Goal: Information Seeking & Learning: Check status

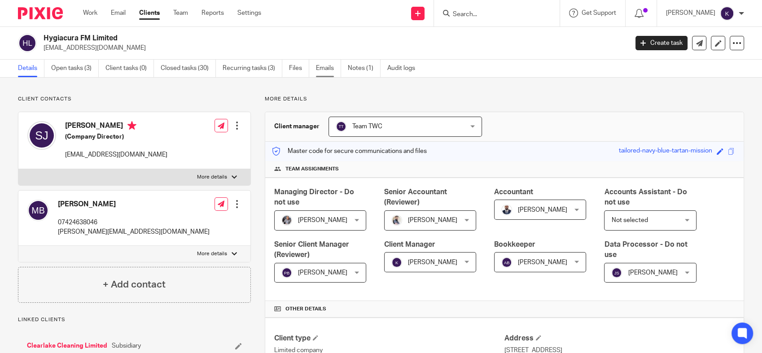
click at [320, 66] on link "Emails" at bounding box center [328, 69] width 25 height 18
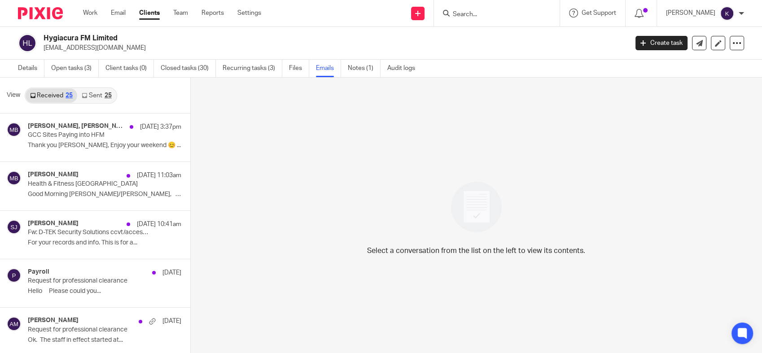
click at [96, 95] on link "Sent 25" at bounding box center [96, 95] width 39 height 14
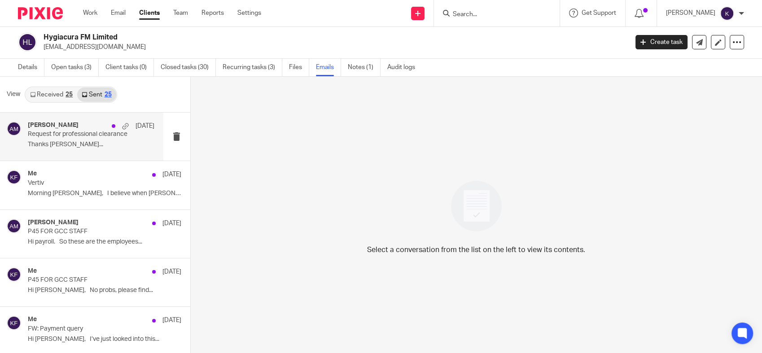
click at [90, 141] on p "Thanks Liam Kind..." at bounding box center [91, 145] width 127 height 8
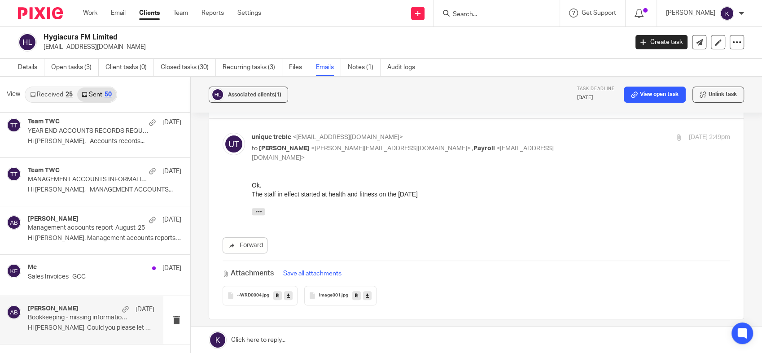
scroll to position [441, 0]
click at [519, 13] on input "Search" at bounding box center [492, 15] width 81 height 8
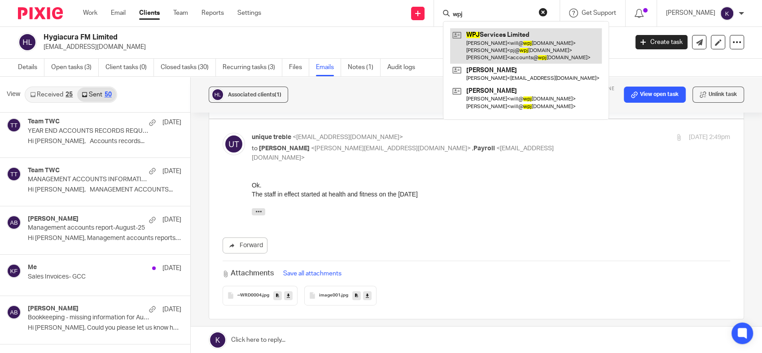
type input "wpj"
click at [517, 40] on link at bounding box center [526, 45] width 152 height 35
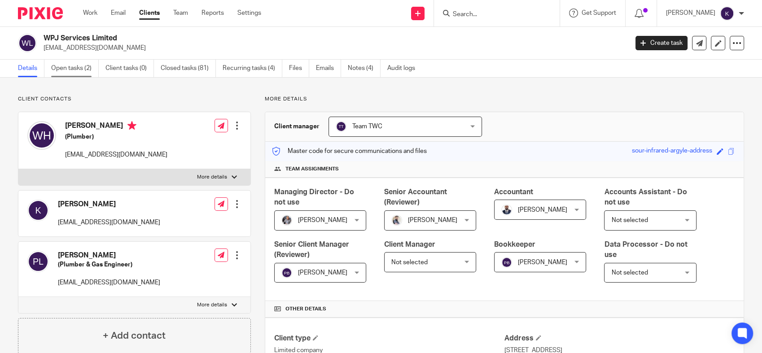
click at [71, 69] on link "Open tasks (2)" at bounding box center [75, 69] width 48 height 18
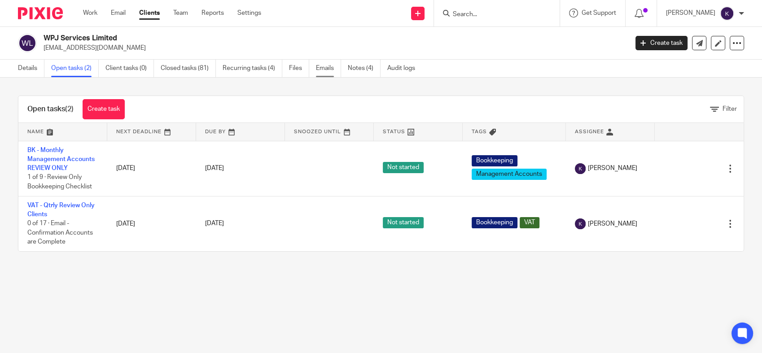
click at [330, 61] on link "Emails" at bounding box center [328, 69] width 25 height 18
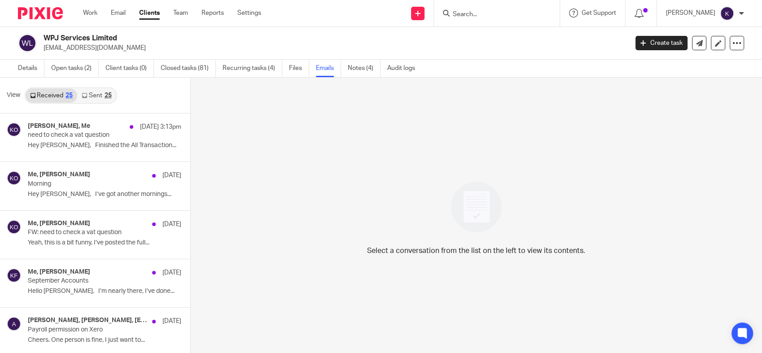
click at [90, 94] on link "Sent 25" at bounding box center [96, 95] width 39 height 14
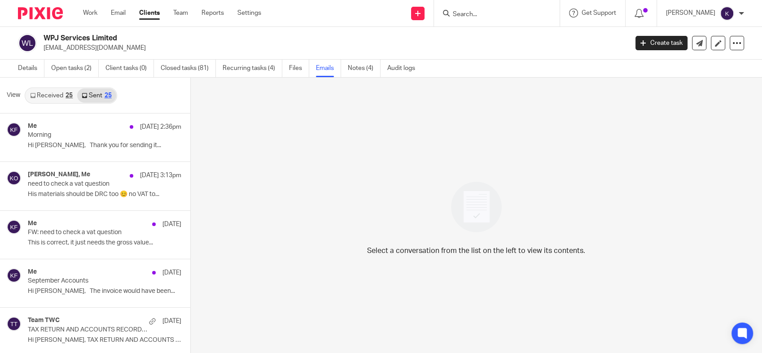
scroll to position [1, 0]
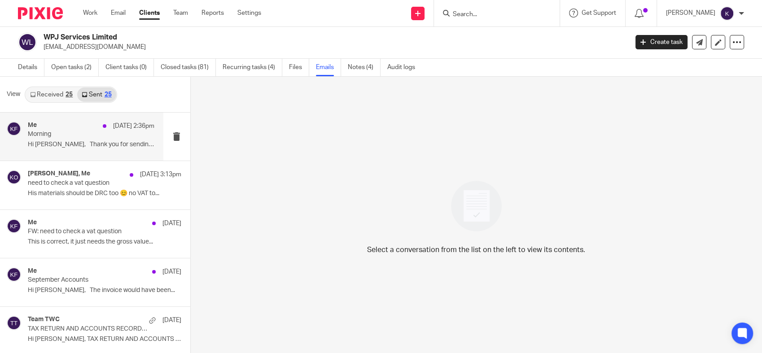
click at [58, 143] on p "Hi [PERSON_NAME], Thank you for sending it..." at bounding box center [91, 145] width 127 height 8
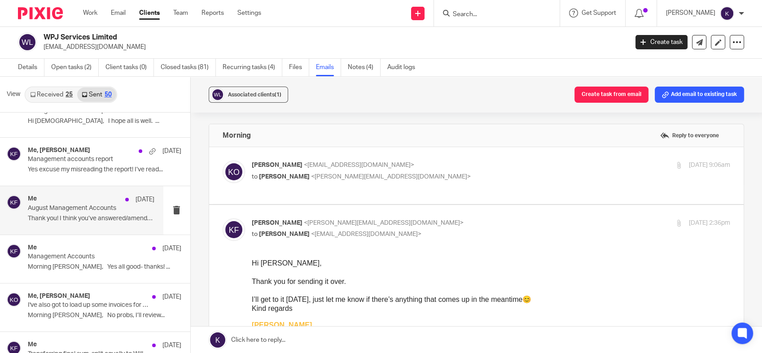
scroll to position [859, 0]
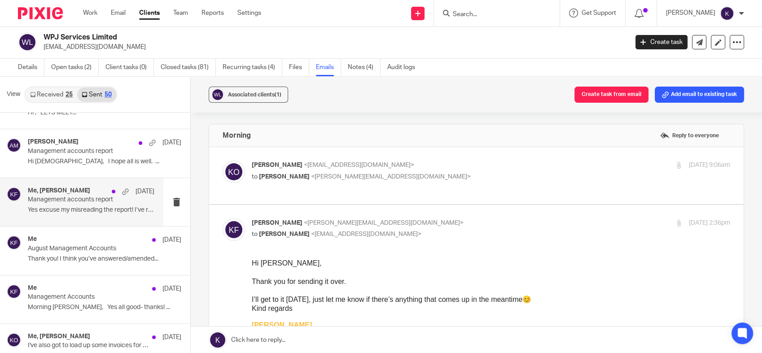
click at [86, 212] on p "Yes excuse my misreading the report! I’ve read..." at bounding box center [91, 210] width 127 height 8
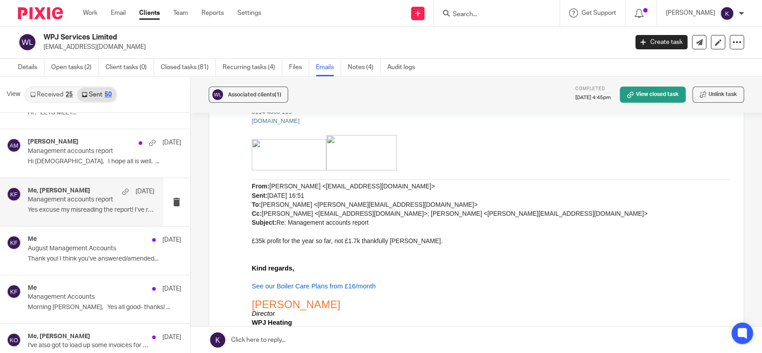
scroll to position [269, 0]
click at [514, 13] on input "Search" at bounding box center [492, 15] width 81 height 8
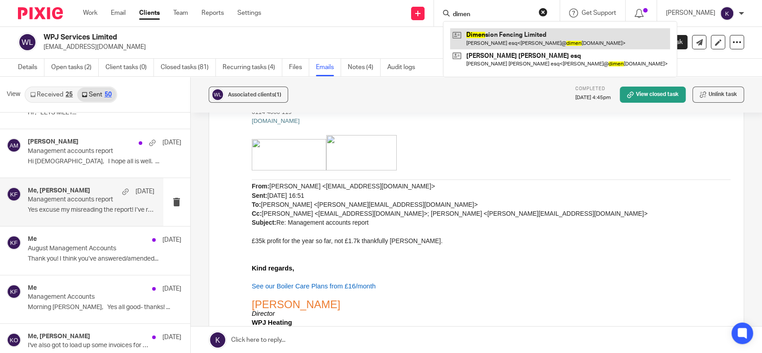
type input "dimen"
click at [528, 36] on link at bounding box center [560, 38] width 220 height 21
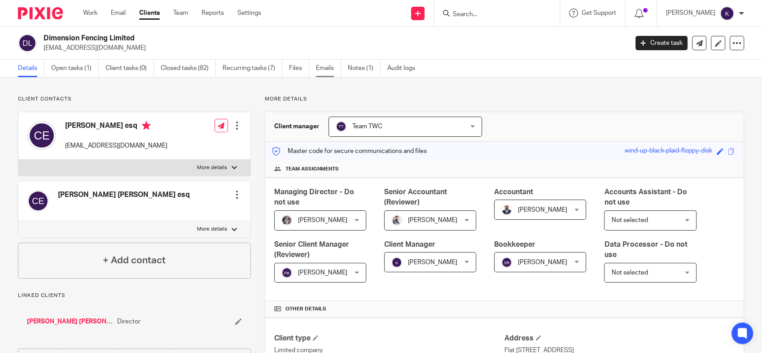
click at [323, 71] on link "Emails" at bounding box center [328, 69] width 25 height 18
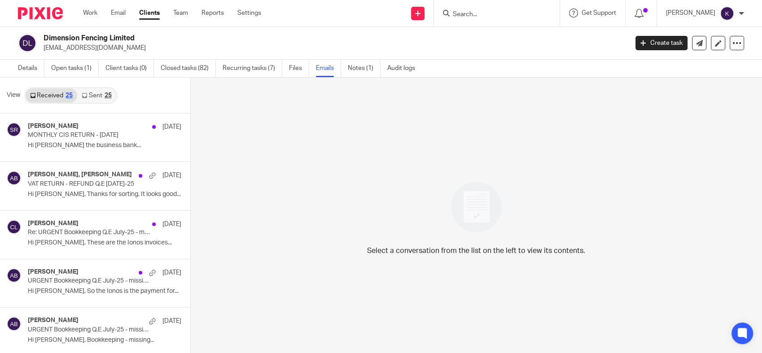
click at [103, 97] on link "Sent 25" at bounding box center [96, 95] width 39 height 14
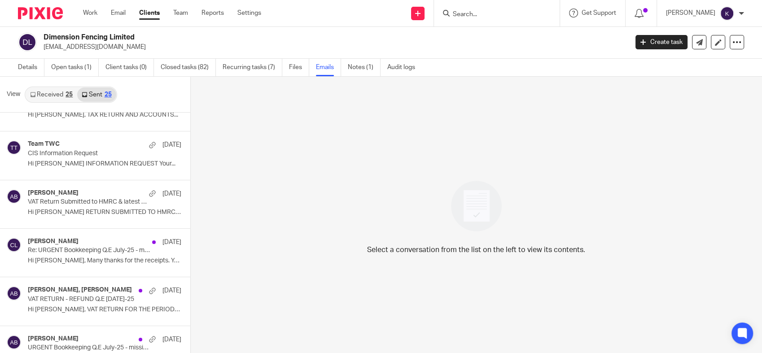
scroll to position [273, 0]
click at [101, 204] on p "VAT Return Submitted to HMRC & latest Management Accounts July-2025" at bounding box center [89, 202] width 123 height 8
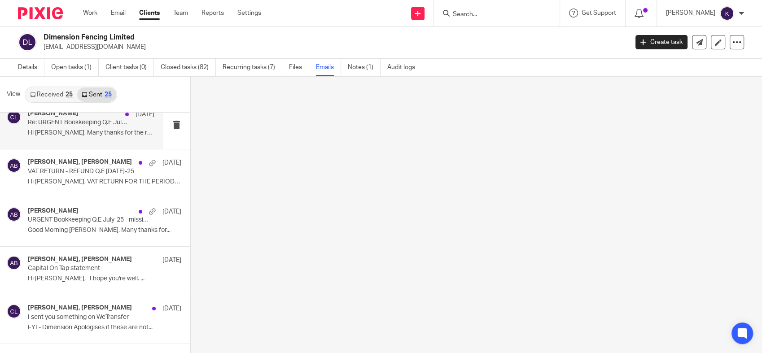
scroll to position [401, 0]
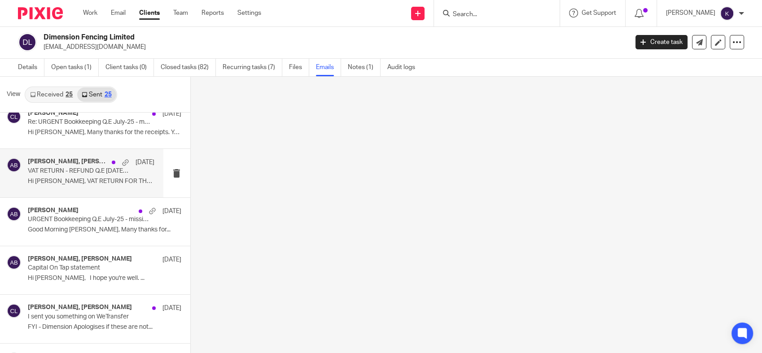
click at [66, 179] on p "Hi Charlie, VAT RETURN FOR THE PERIOD ENDED..." at bounding box center [91, 182] width 127 height 8
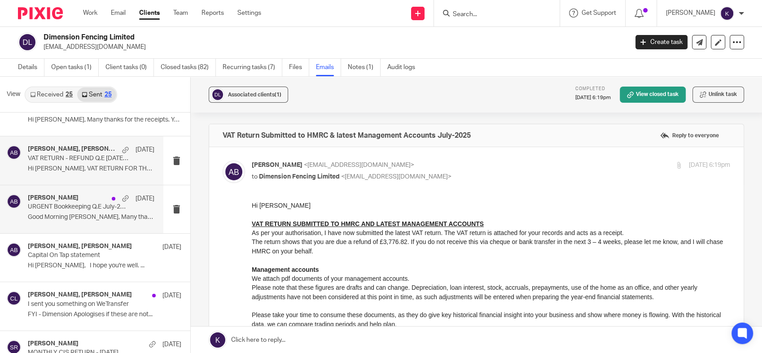
scroll to position [345, 0]
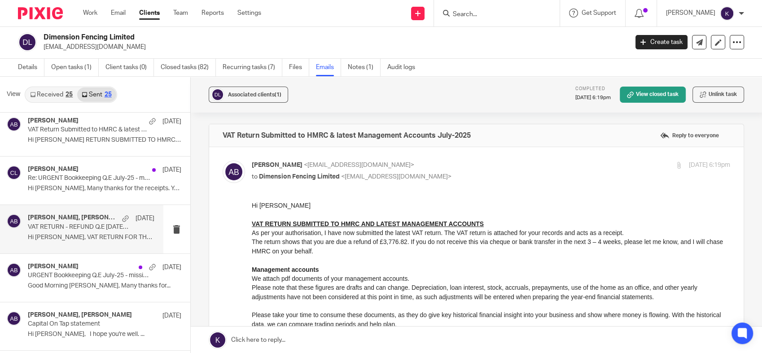
click at [502, 12] on input "Search" at bounding box center [492, 15] width 81 height 8
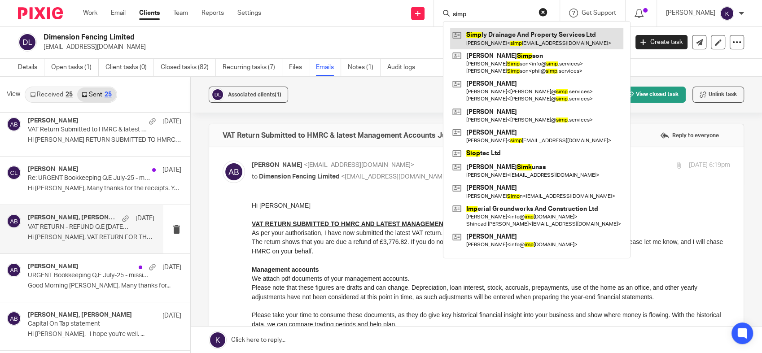
type input "simp"
click at [522, 36] on link at bounding box center [536, 38] width 173 height 21
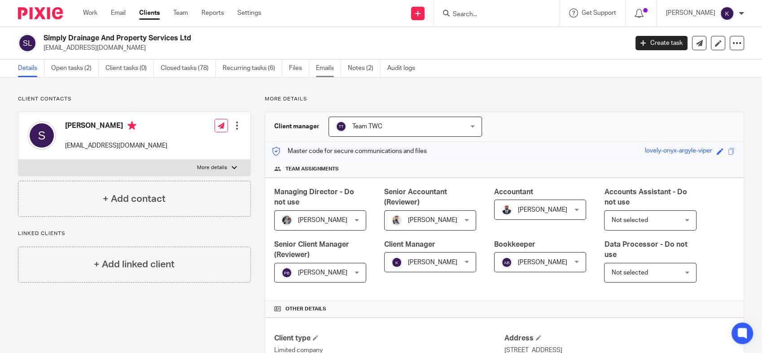
click at [326, 65] on link "Emails" at bounding box center [328, 69] width 25 height 18
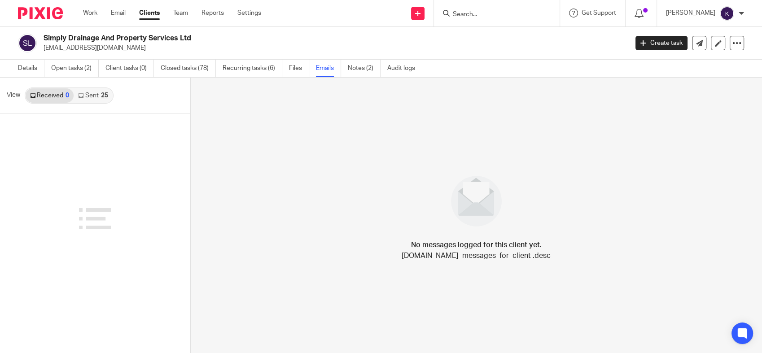
click at [88, 96] on link "Sent 25" at bounding box center [93, 95] width 39 height 14
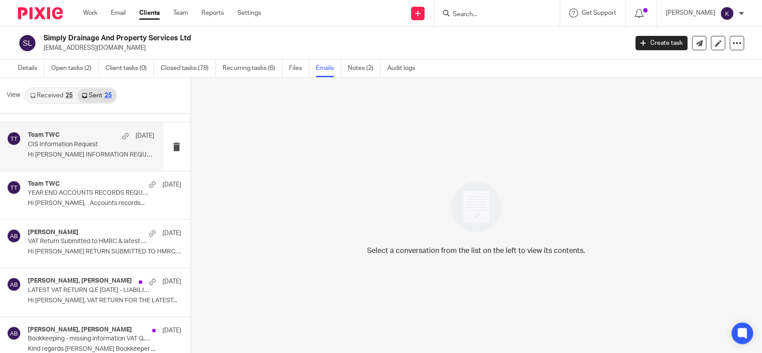
scroll to position [52, 0]
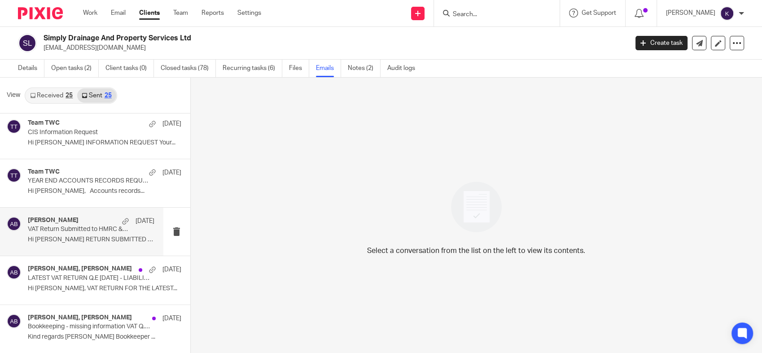
click at [79, 247] on div "Akshay Bhanushali 29 Sep VAT Return Submitted to HMRC & latest Management Accou…" at bounding box center [81, 232] width 163 height 48
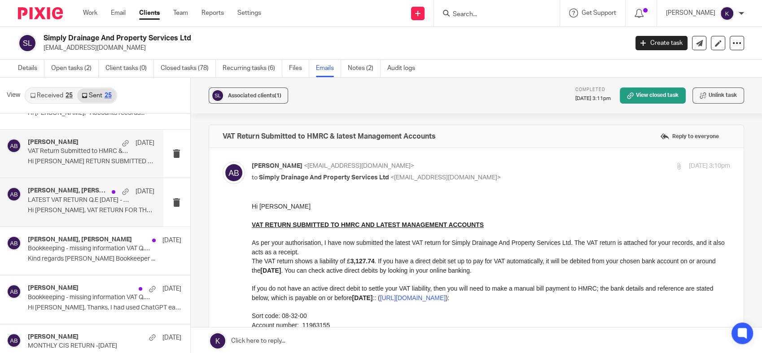
scroll to position [127, 0]
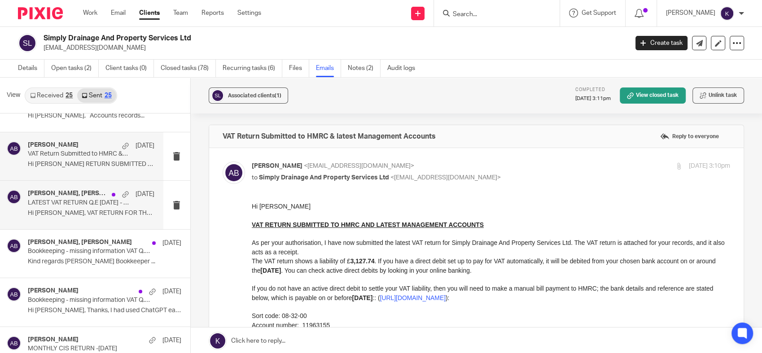
click at [61, 206] on p "LATEST VAT RETURN Q.E Aug 2025 - LIABILITY" at bounding box center [78, 203] width 101 height 8
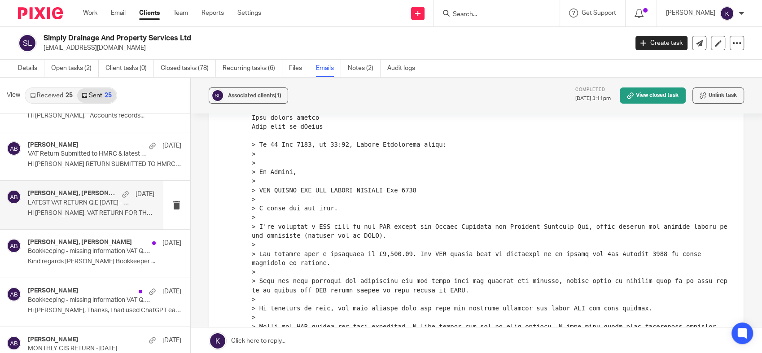
scroll to position [155, 0]
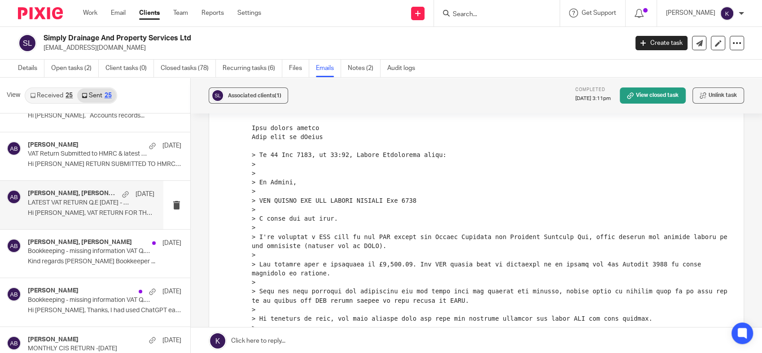
click at [509, 20] on div at bounding box center [497, 13] width 126 height 26
click at [503, 11] on input "Search" at bounding box center [492, 15] width 81 height 8
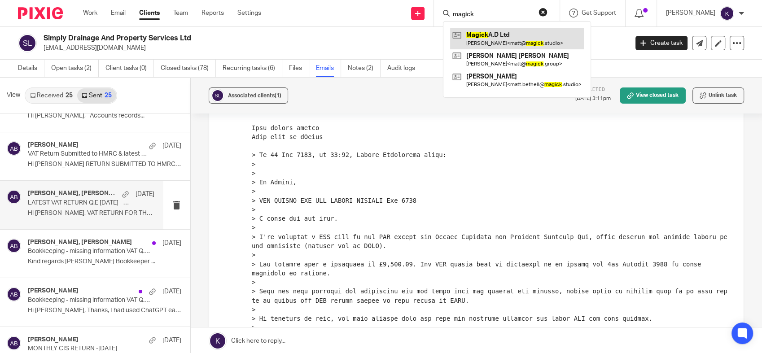
type input "magick"
click at [530, 37] on link at bounding box center [517, 38] width 134 height 21
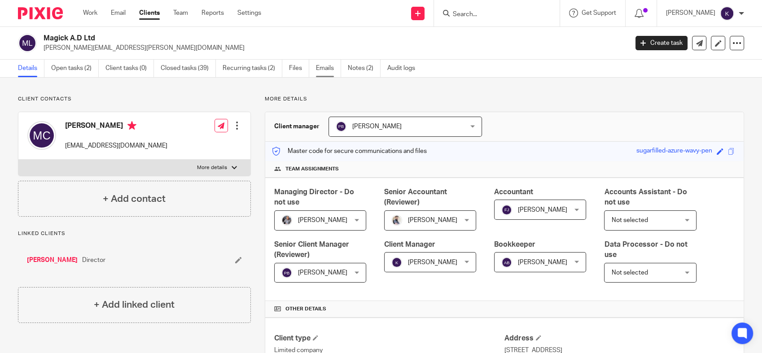
click at [326, 70] on link "Emails" at bounding box center [328, 69] width 25 height 18
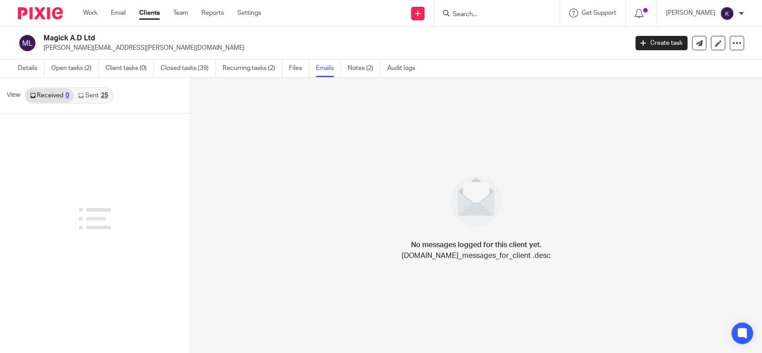
click at [84, 98] on link "Sent 25" at bounding box center [93, 95] width 39 height 14
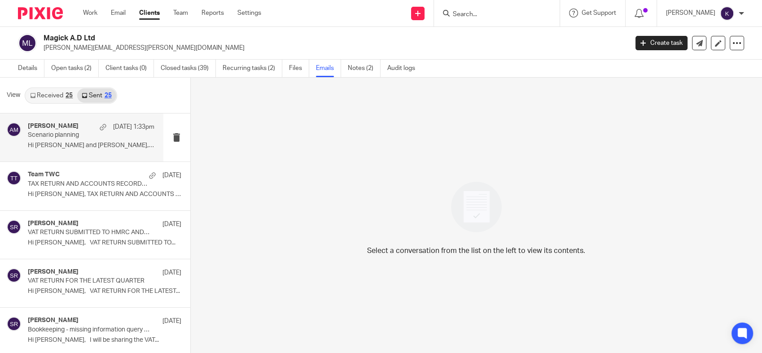
click at [75, 149] on p "Hi Matt and Matt, I hope you are doing..." at bounding box center [91, 146] width 127 height 8
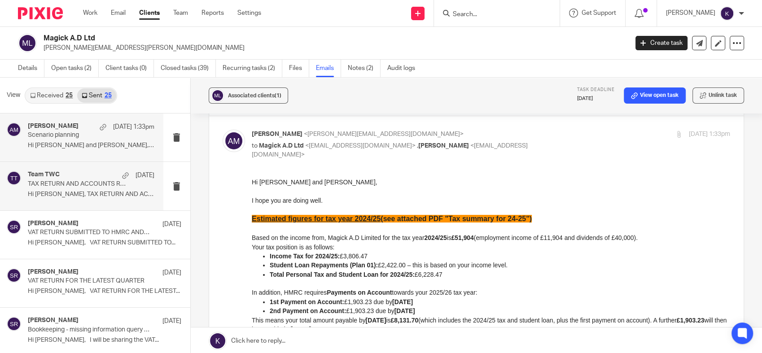
scroll to position [147, 0]
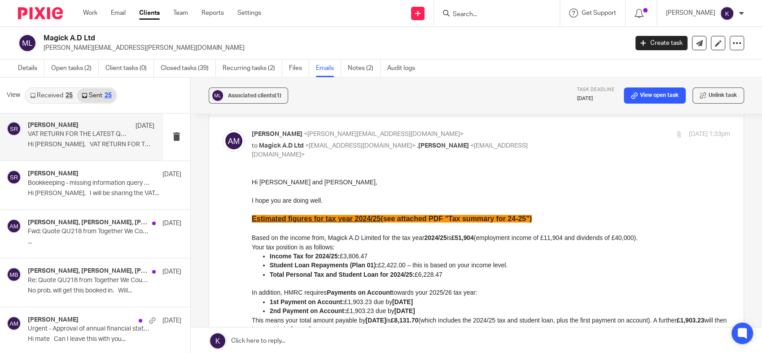
click at [102, 149] on div "Said Rahim 26 Sep VAT RETURN FOR THE LATEST QUARTER Hi Matt, VAT RETURN FOR THE…" at bounding box center [91, 137] width 127 height 30
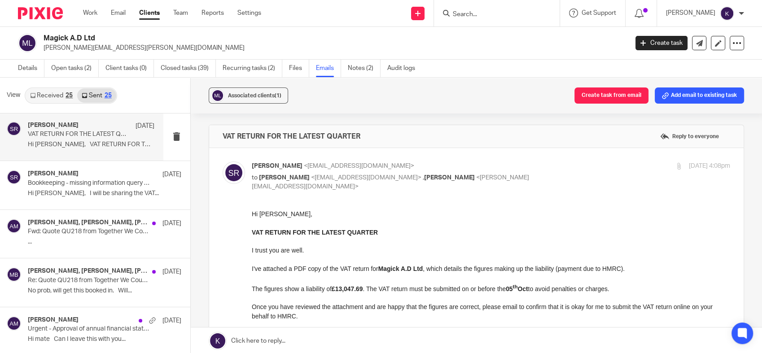
scroll to position [0, 0]
click at [523, 14] on input "Search" at bounding box center [492, 15] width 81 height 8
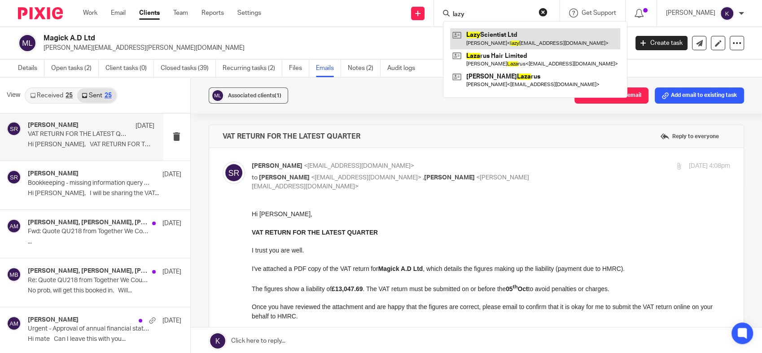
type input "lazy"
click at [518, 42] on link at bounding box center [535, 38] width 170 height 21
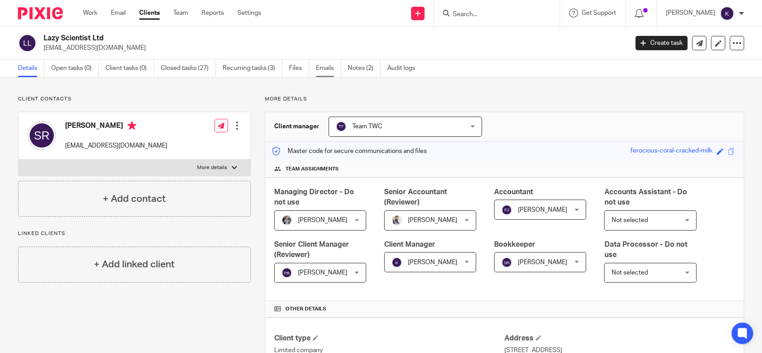
click at [323, 66] on link "Emails" at bounding box center [328, 69] width 25 height 18
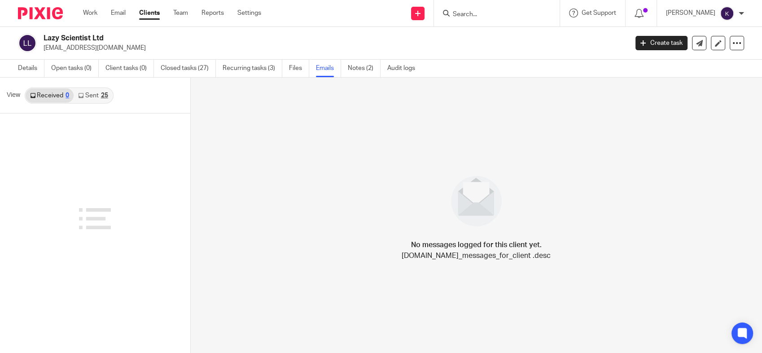
click at [81, 96] on icon at bounding box center [80, 95] width 5 height 5
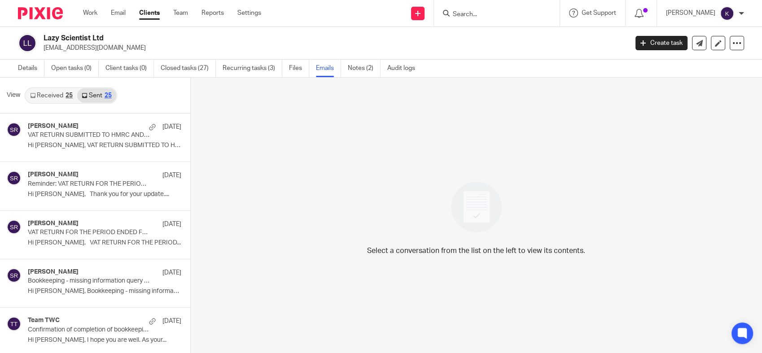
click at [509, 12] on input "Search" at bounding box center [492, 15] width 81 height 8
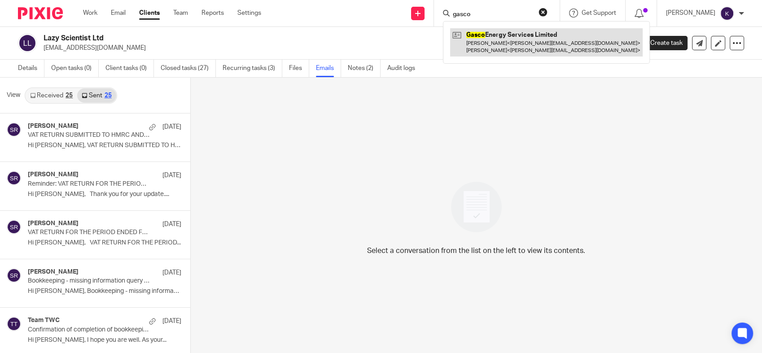
type input "gasco"
click at [526, 45] on link at bounding box center [546, 42] width 193 height 28
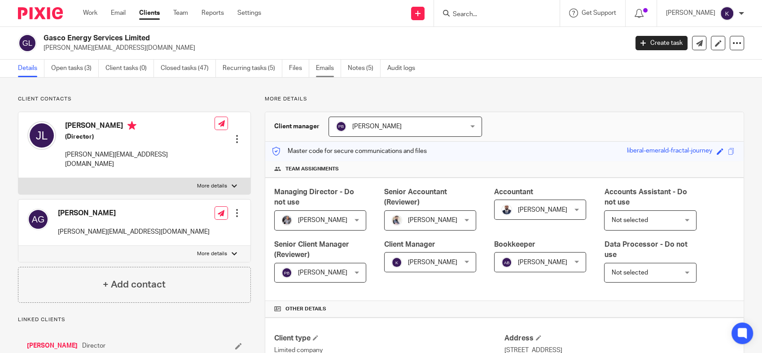
click at [331, 66] on link "Emails" at bounding box center [328, 69] width 25 height 18
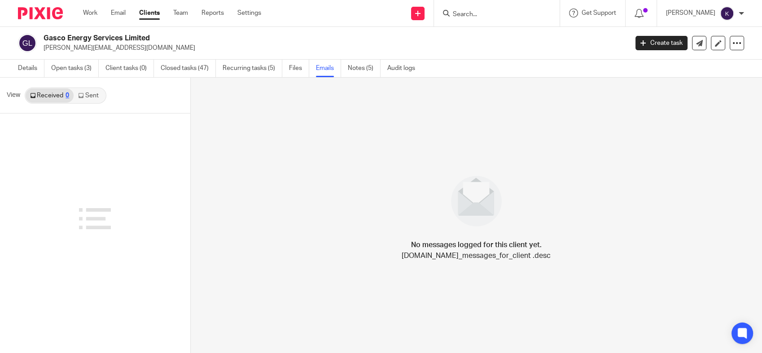
click at [98, 93] on link "Sent" at bounding box center [89, 95] width 31 height 14
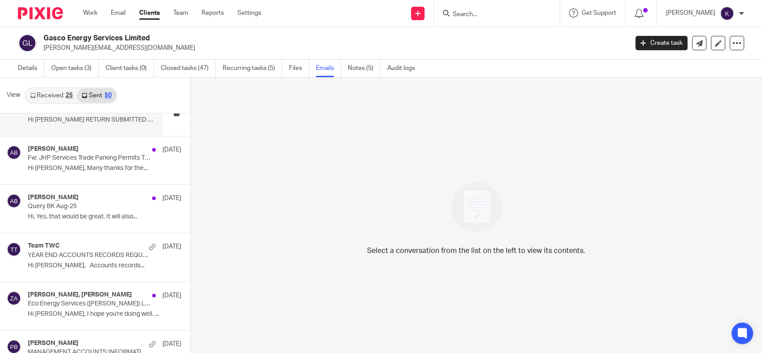
scroll to position [560, 0]
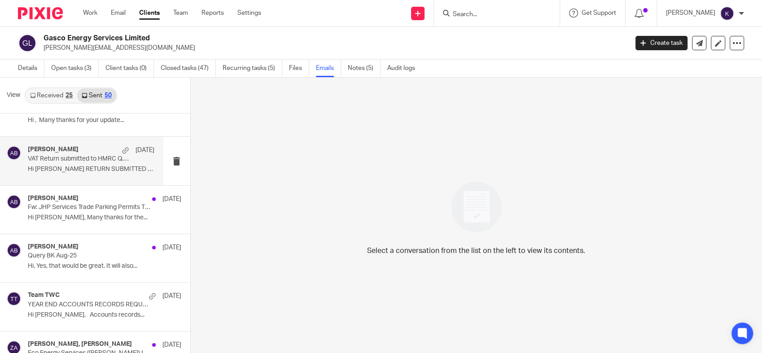
click at [86, 182] on div "Akshay Bhanushali 30 Sep VAT Return submitted to HMRC Q.E Aug-25 Hi Alexandra V…" at bounding box center [81, 161] width 163 height 48
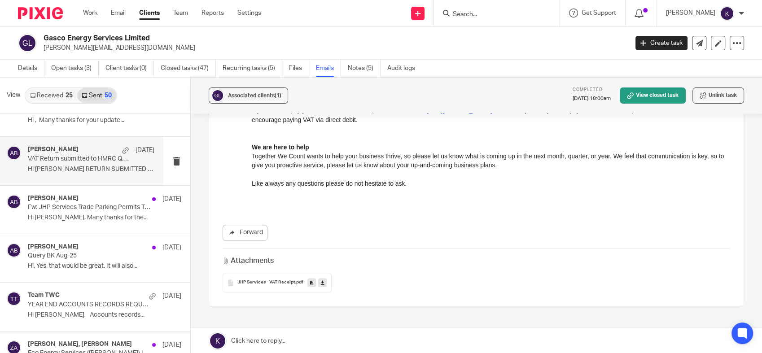
scroll to position [415, 0]
click at [98, 197] on div "Akshay Bhanushali 29 Sep" at bounding box center [91, 199] width 127 height 9
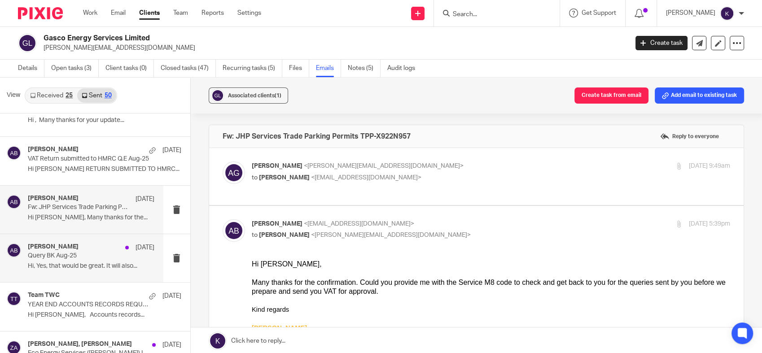
scroll to position [0, 0]
click at [83, 278] on div "Akshay Bhanushali 29 Sep Query BK Aug-25 Hi, Yes, that would be great. It will …" at bounding box center [81, 258] width 163 height 48
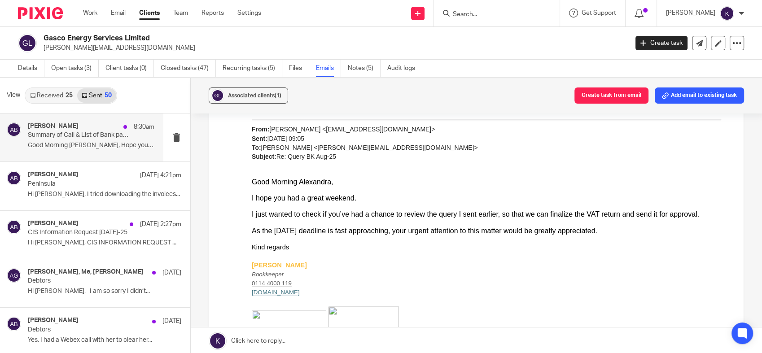
click at [111, 151] on div "Akshay Bhanushali 8:30am Summary of Call & List of Bank payments Good Morning A…" at bounding box center [91, 138] width 127 height 30
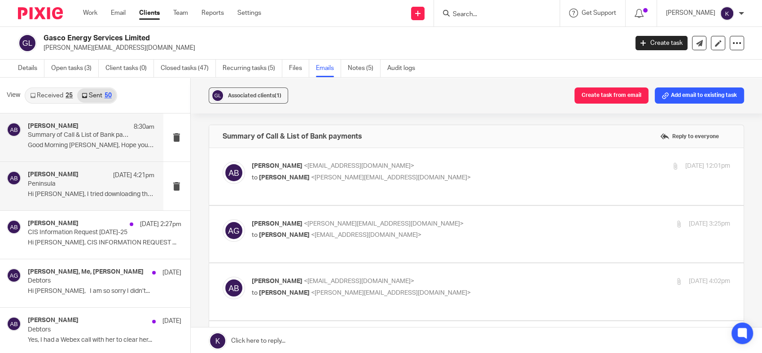
click at [100, 183] on p "Peninsula" at bounding box center [78, 184] width 101 height 8
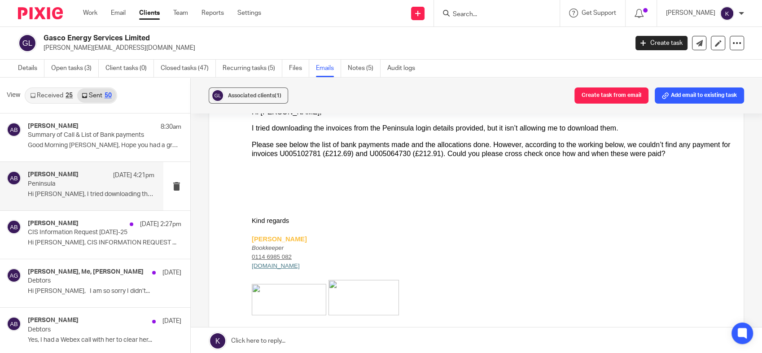
scroll to position [234, 0]
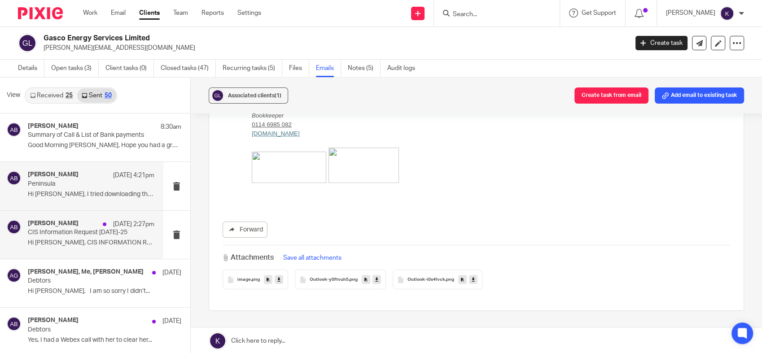
click at [51, 246] on p "Hi Alexandra, CIS INFORMATION REQUEST ..." at bounding box center [91, 243] width 127 height 8
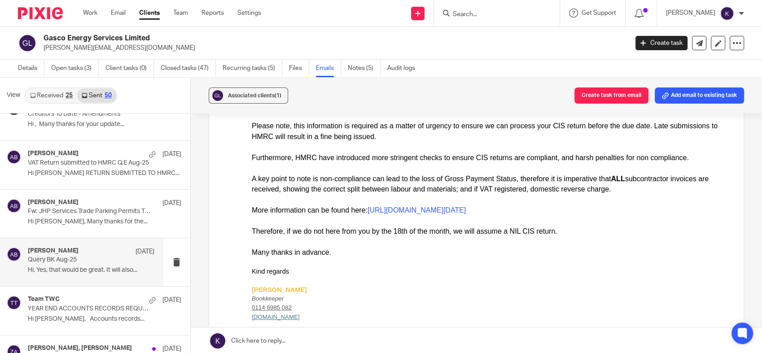
scroll to position [555, 0]
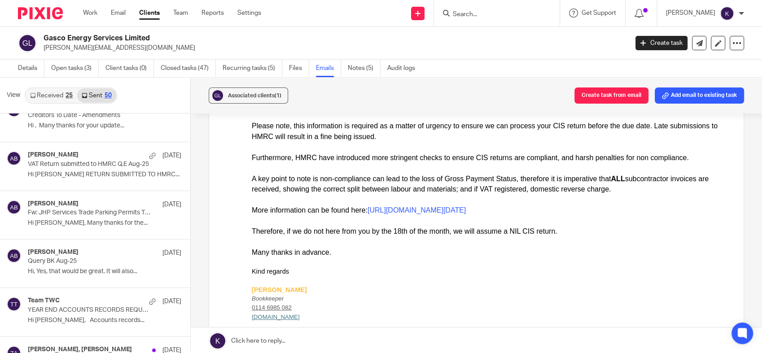
click at [533, 14] on input "Search" at bounding box center [492, 15] width 81 height 8
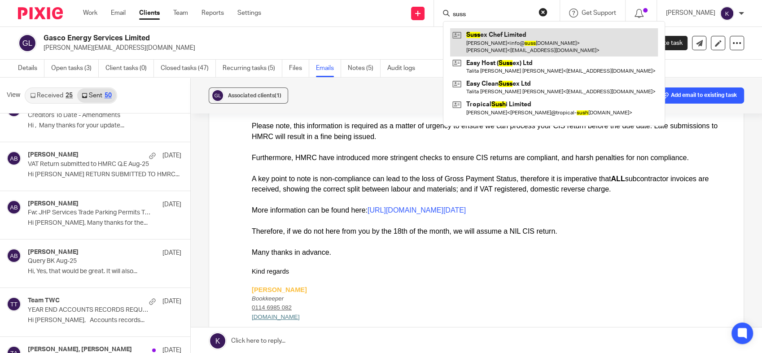
type input "suss"
click at [529, 35] on link at bounding box center [554, 42] width 208 height 28
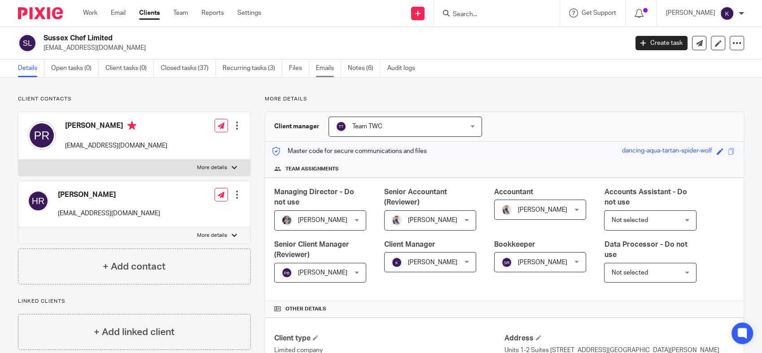
click at [320, 66] on link "Emails" at bounding box center [328, 69] width 25 height 18
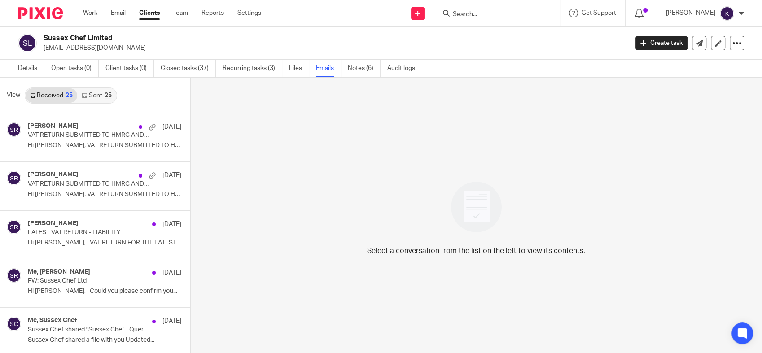
click at [517, 14] on input "Search" at bounding box center [492, 15] width 81 height 8
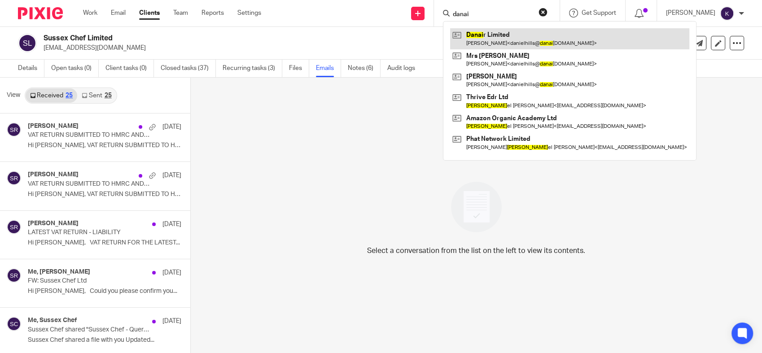
type input "danai"
click at [521, 40] on link at bounding box center [569, 38] width 239 height 21
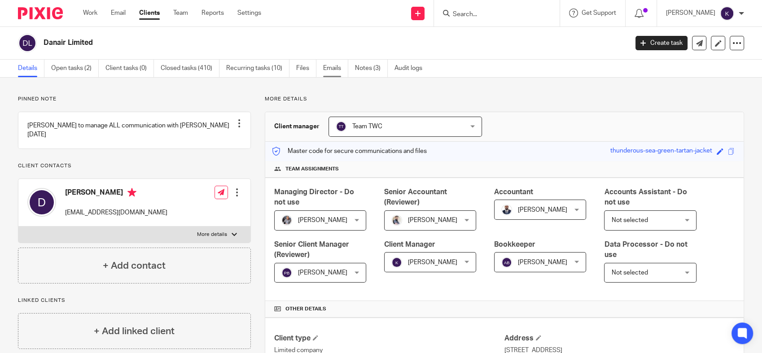
click at [343, 63] on link "Emails" at bounding box center [335, 69] width 25 height 18
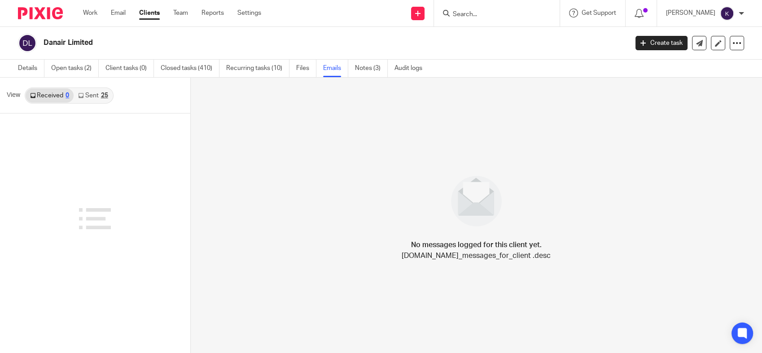
click at [86, 97] on link "Sent 25" at bounding box center [93, 95] width 39 height 14
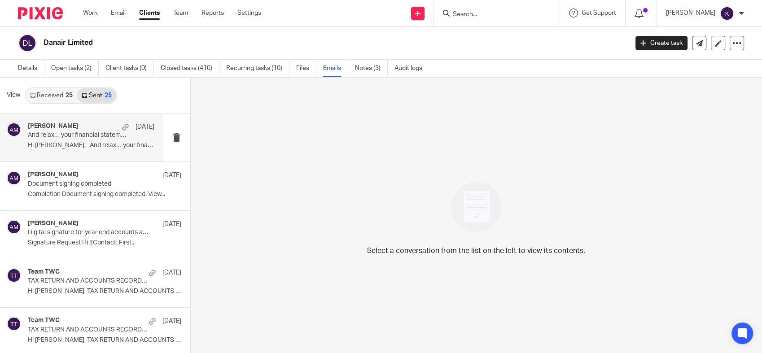
click at [68, 134] on p "And relax… your financial statements and corporation tax return have successful…" at bounding box center [78, 135] width 101 height 8
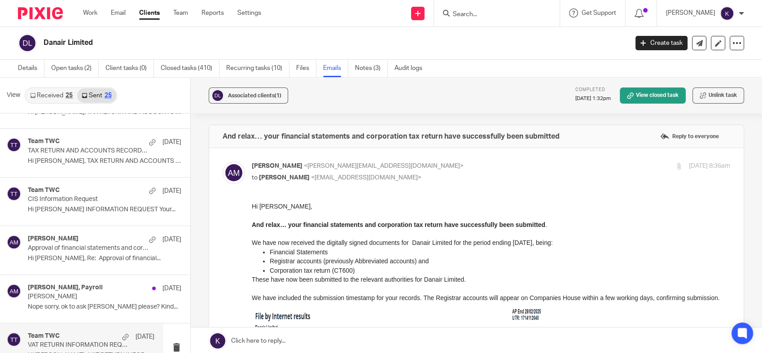
scroll to position [179, 0]
click at [90, 298] on p "[PERSON_NAME]" at bounding box center [89, 297] width 123 height 8
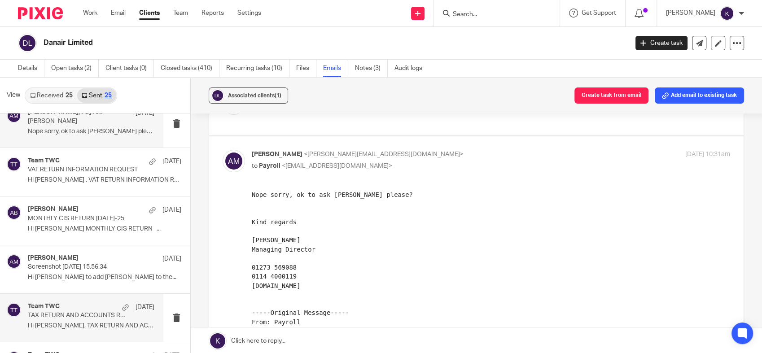
scroll to position [350, 0]
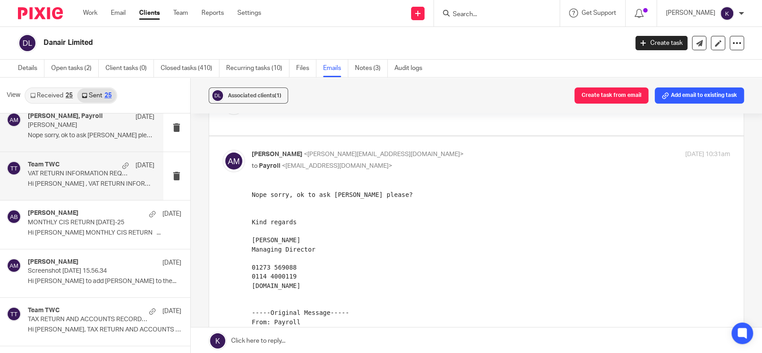
click at [87, 177] on p "VAT RETURN INFORMATION REQUEST" at bounding box center [78, 174] width 101 height 8
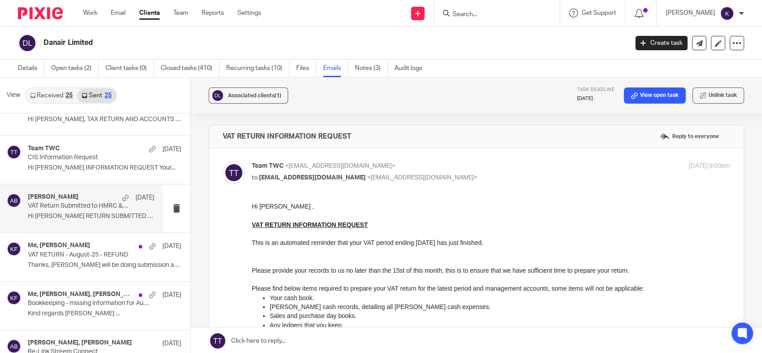
scroll to position [610, 0]
click at [64, 237] on div "Me, [PERSON_NAME] [DATE] VAT RETURN - August-25 - REFUND Thanks, [PERSON_NAME] …" at bounding box center [95, 256] width 190 height 48
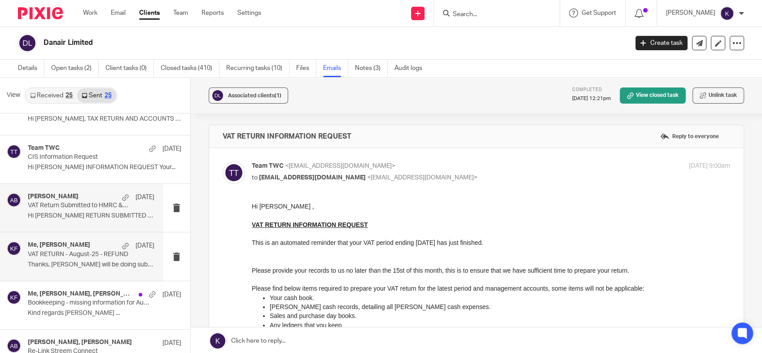
click at [64, 237] on div "Me, [PERSON_NAME] [DATE] VAT RETURN - August-25 - REFUND Thanks, [PERSON_NAME] …" at bounding box center [81, 256] width 163 height 48
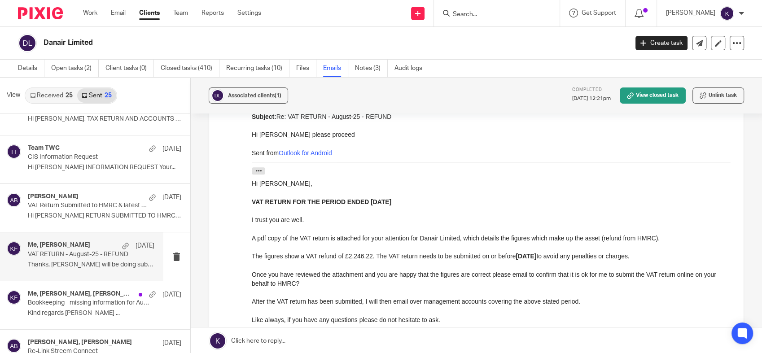
scroll to position [369, 0]
click at [259, 174] on icon "button" at bounding box center [258, 171] width 7 height 7
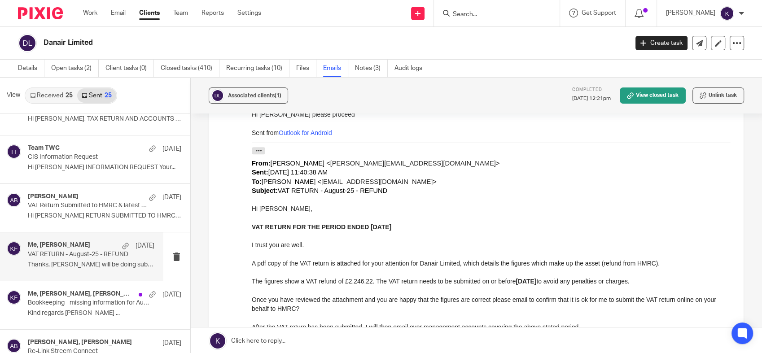
scroll to position [390, 0]
